Goal: Navigation & Orientation: Find specific page/section

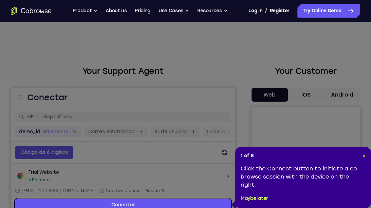
click at [363, 158] on span "×" at bounding box center [364, 156] width 3 height 6
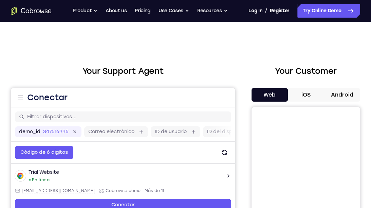
click at [344, 98] on button "Android" at bounding box center [342, 95] width 36 height 14
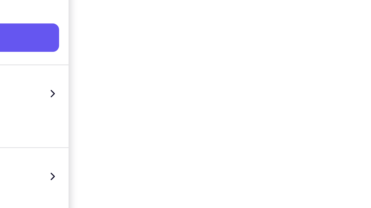
scroll to position [101, 0]
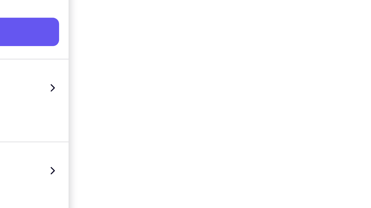
click at [355, 134] on div at bounding box center [306, 110] width 109 height 209
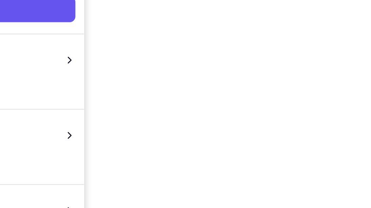
scroll to position [146, 0]
